Goal: Task Accomplishment & Management: Manage account settings

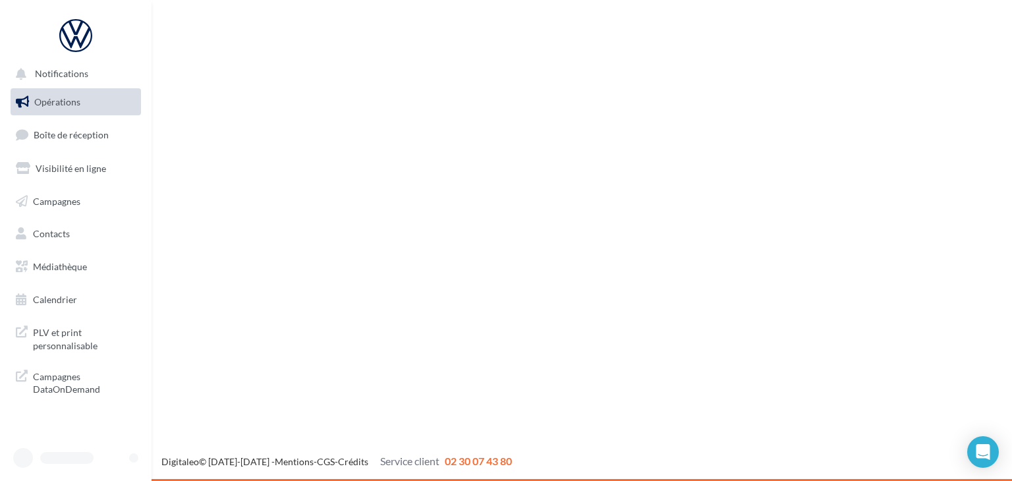
click at [45, 116] on ul "Opérations Boîte de réception Visibilité en ligne Campagnes Contacts Médiathèqu…" at bounding box center [75, 201] width 141 height 236
click at [53, 104] on span "Opérations" at bounding box center [57, 101] width 46 height 11
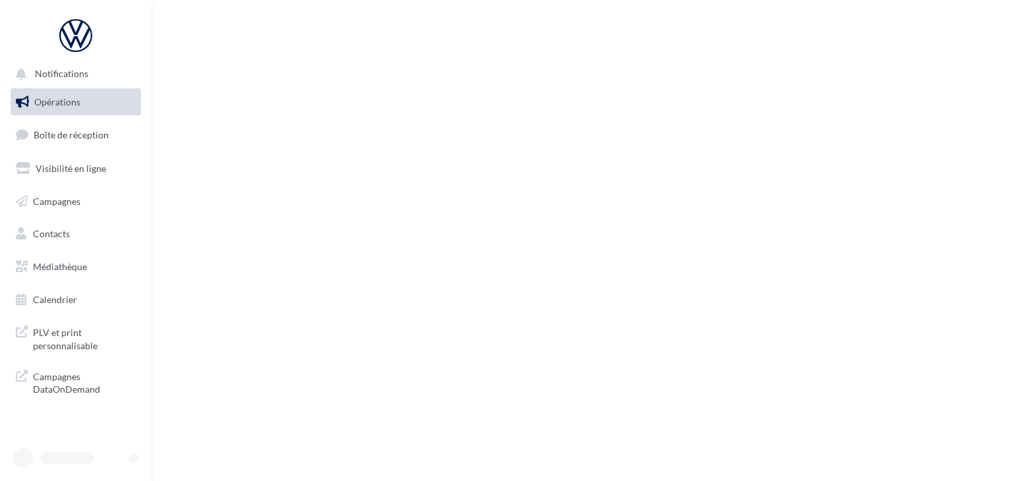
click at [45, 103] on span "Opérations" at bounding box center [57, 101] width 46 height 11
click at [478, 86] on div "Notifications Opérations Boîte de réception Visibilité en ligne Campagnes Conta…" at bounding box center [506, 240] width 1012 height 481
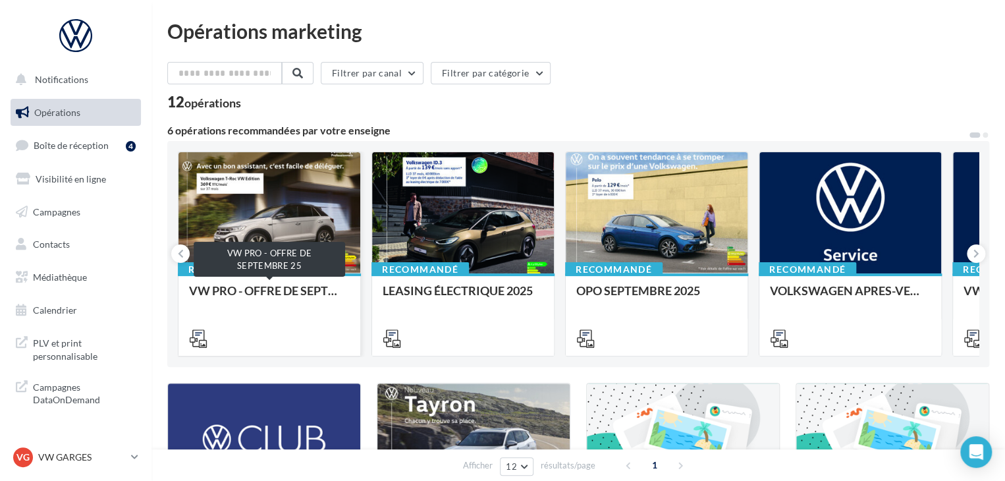
click at [277, 291] on div "VW PRO - OFFRE DE SEPTEMBRE 25" at bounding box center [269, 297] width 161 height 26
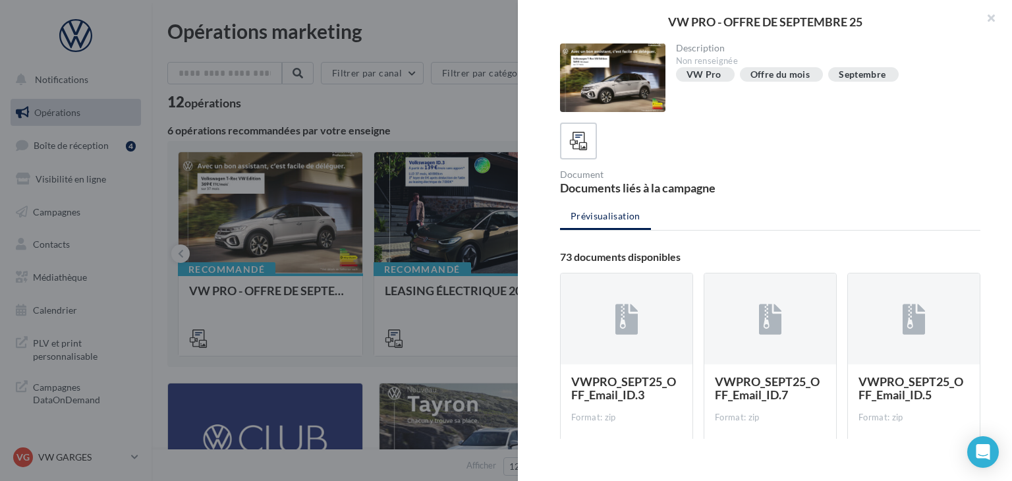
drag, startPoint x: 799, startPoint y: 267, endPoint x: 781, endPoint y: 271, distance: 18.9
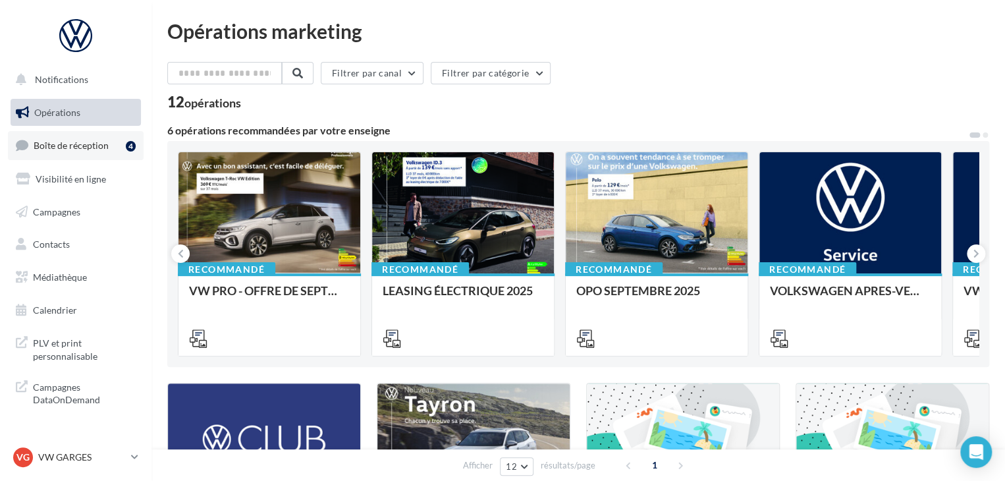
click at [45, 155] on link "Boîte de réception 4" at bounding box center [76, 145] width 136 height 28
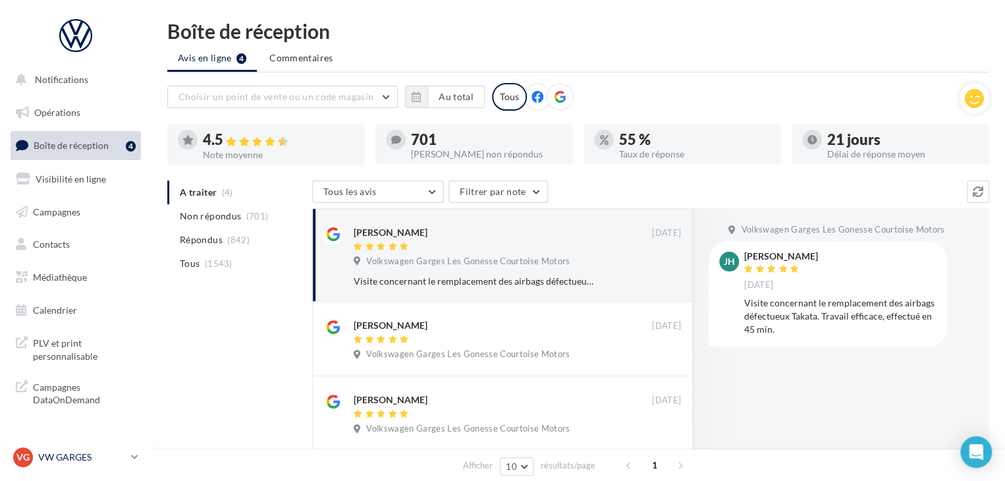
click at [68, 462] on p "VW GARGES" at bounding box center [82, 457] width 88 height 13
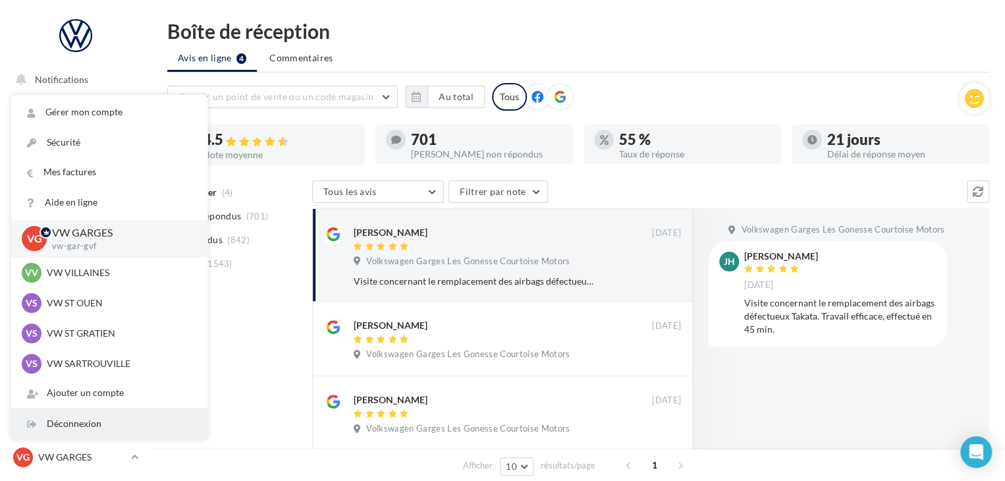
click at [100, 422] on div "Déconnexion" at bounding box center [109, 424] width 196 height 30
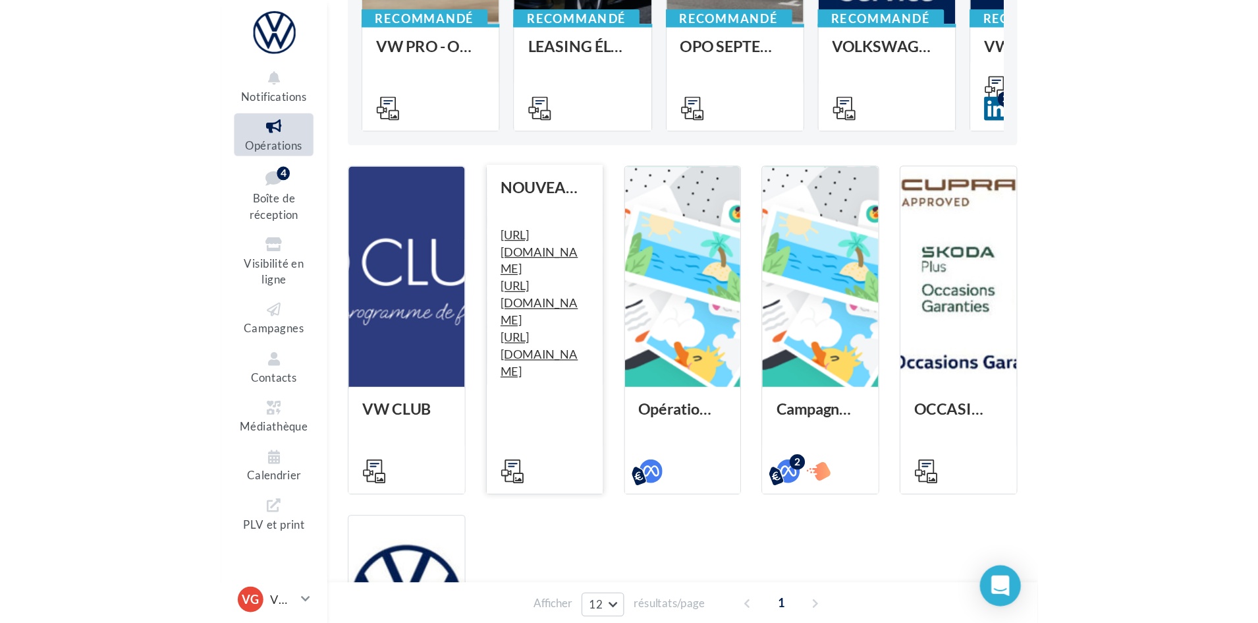
scroll to position [155, 0]
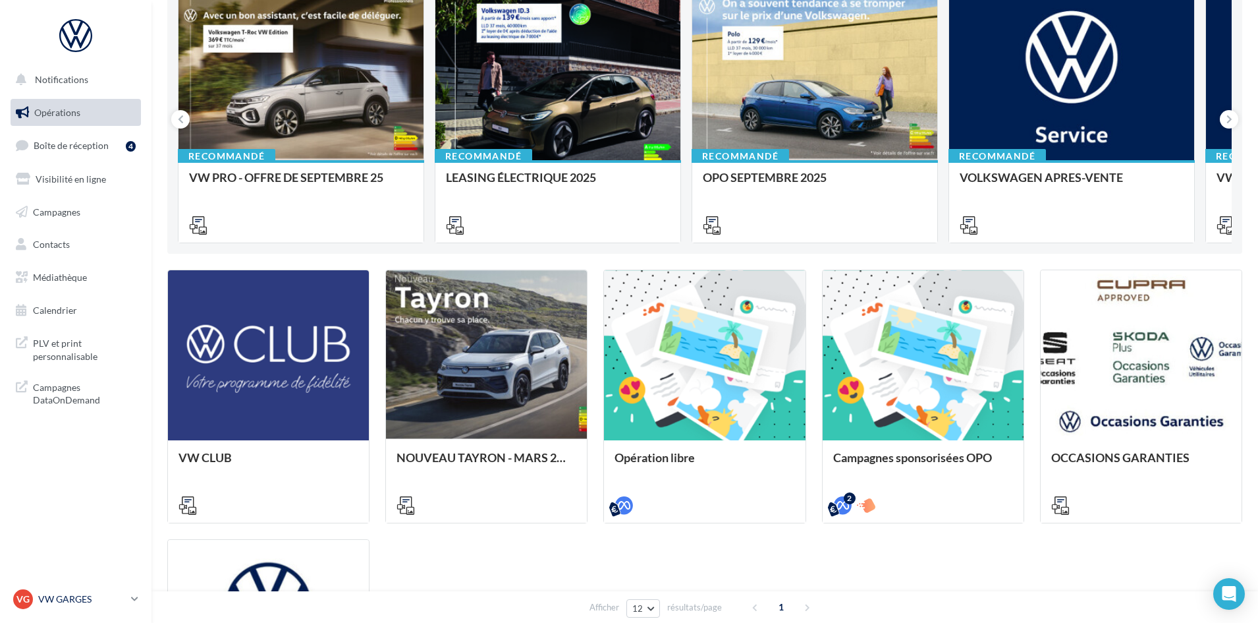
click at [122, 480] on p "VW GARGES" at bounding box center [82, 598] width 88 height 13
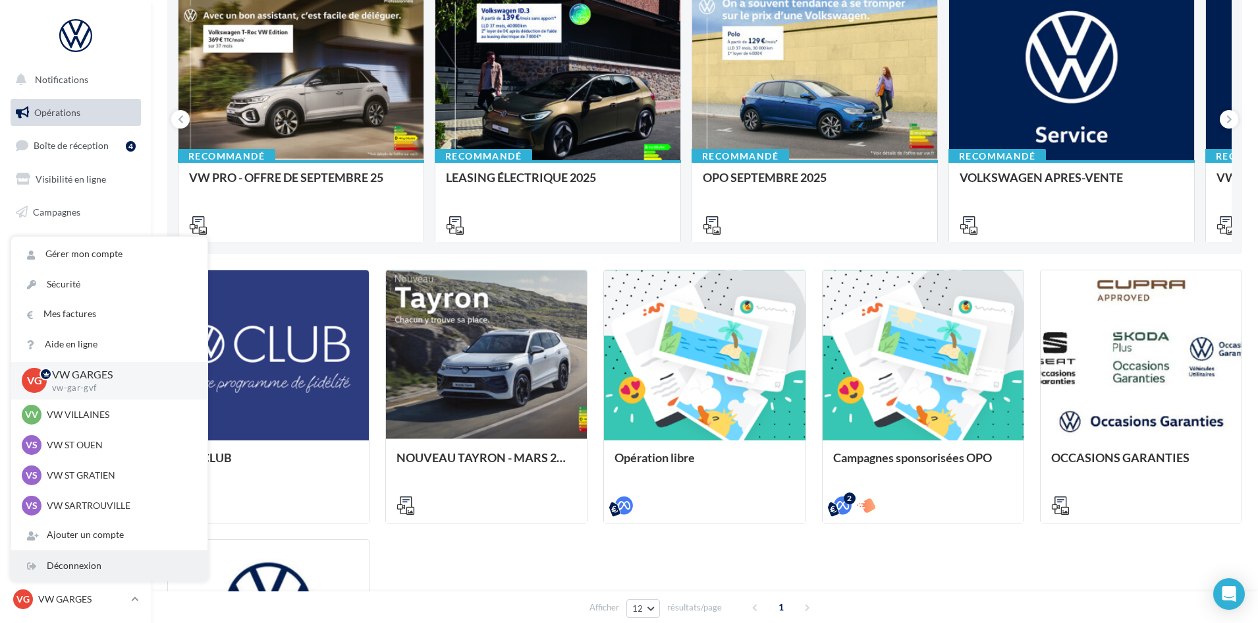
click at [119, 480] on div "Déconnexion" at bounding box center [109, 566] width 196 height 30
